Goal: Find specific page/section: Find specific page/section

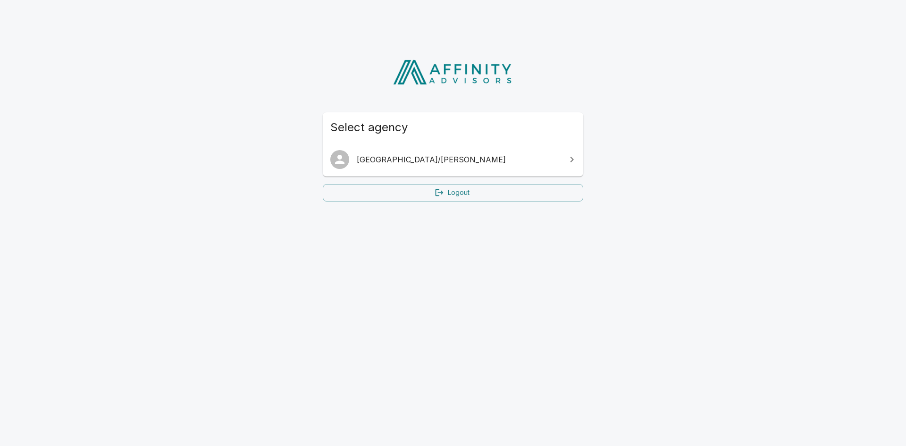
drag, startPoint x: 366, startPoint y: 149, endPoint x: 369, endPoint y: 159, distance: 11.3
click at [366, 149] on link "[GEOGRAPHIC_DATA]/[PERSON_NAME]" at bounding box center [453, 159] width 260 height 26
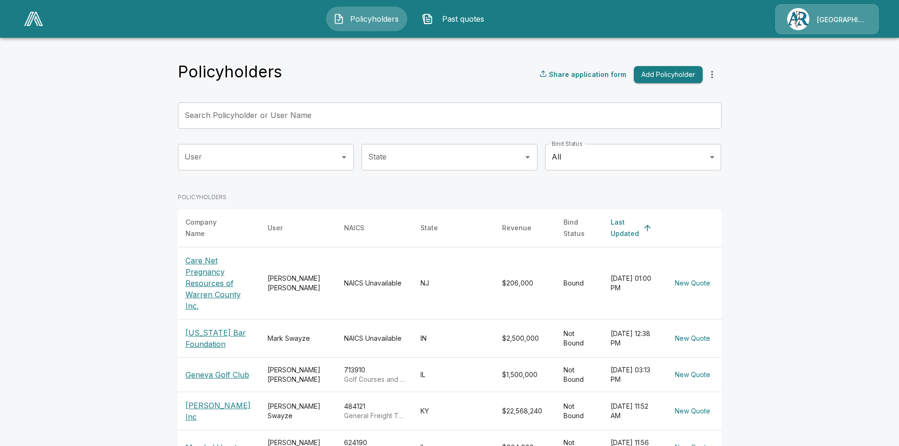
click at [38, 18] on img at bounding box center [33, 19] width 19 height 14
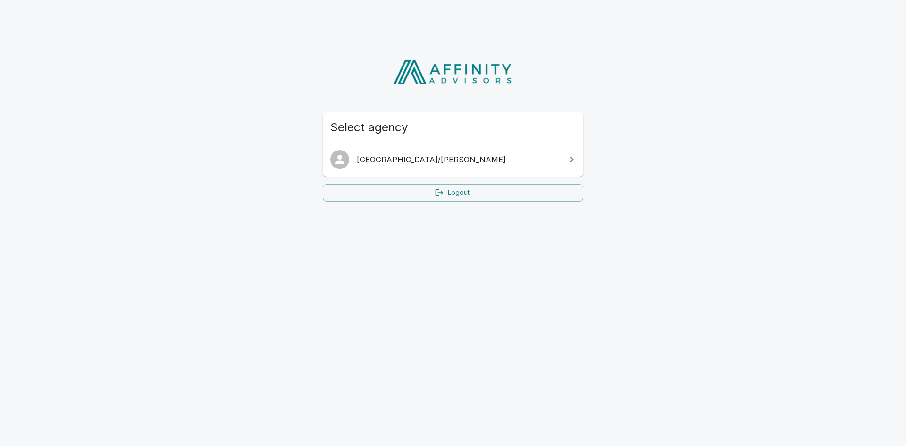
click at [364, 152] on link "[GEOGRAPHIC_DATA]/[PERSON_NAME]" at bounding box center [453, 159] width 260 height 26
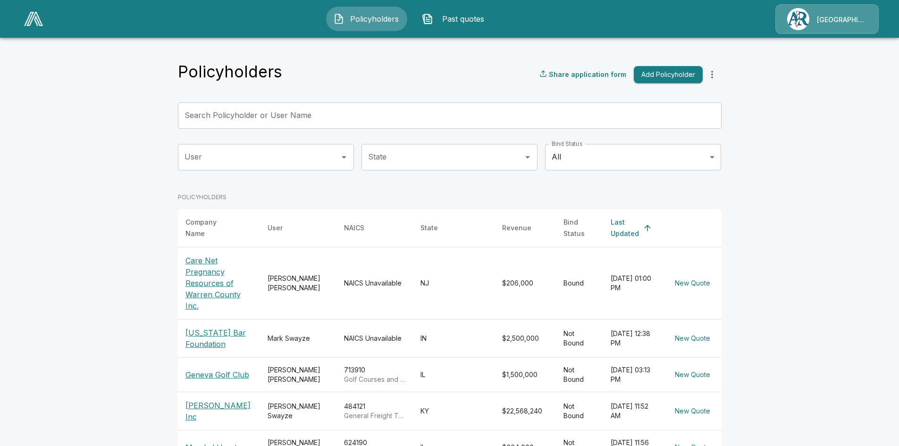
click at [800, 20] on div "[GEOGRAPHIC_DATA]/[PERSON_NAME]" at bounding box center [826, 19] width 103 height 30
click at [794, 11] on div "[GEOGRAPHIC_DATA]/[PERSON_NAME]" at bounding box center [826, 19] width 103 height 30
